Goal: Task Accomplishment & Management: Manage account settings

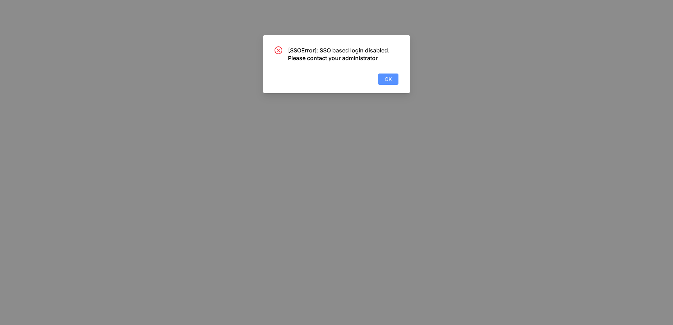
click at [383, 82] on button "OK" at bounding box center [388, 79] width 20 height 11
